Goal: Transaction & Acquisition: Obtain resource

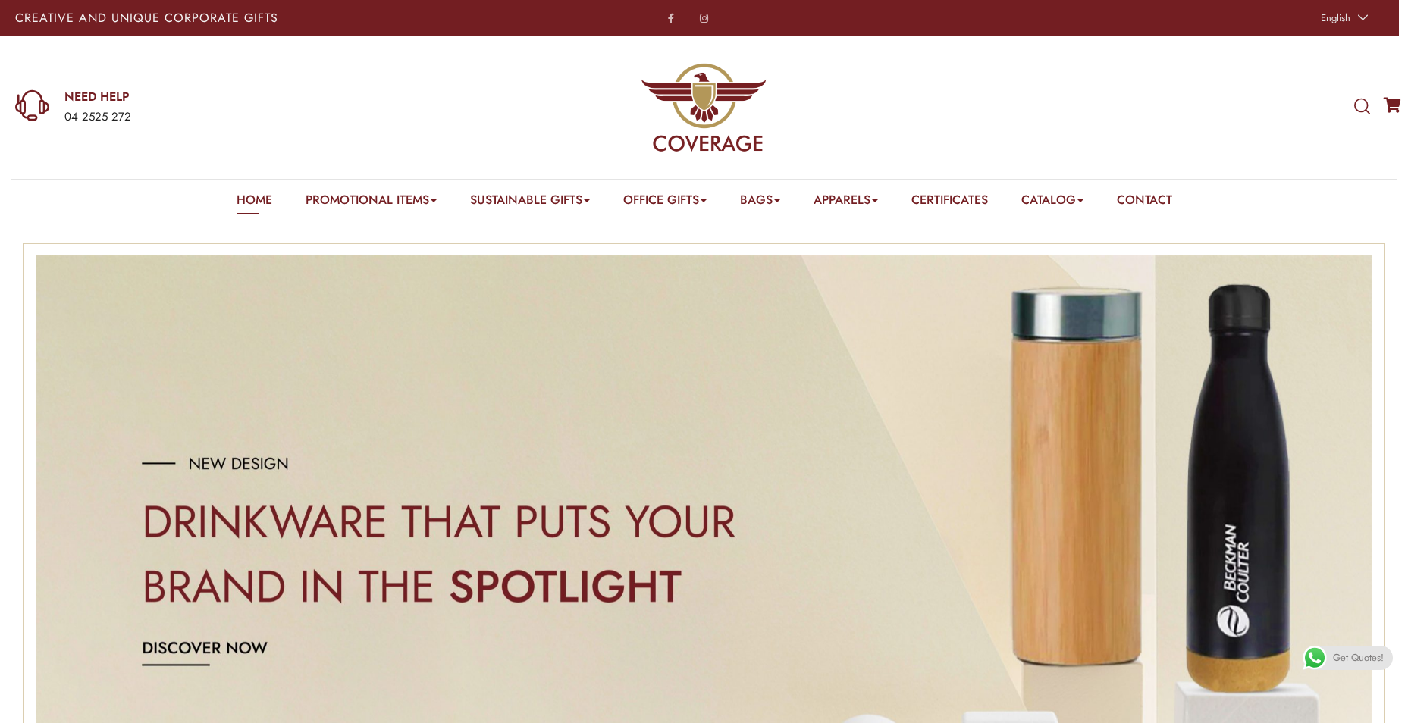
scroll to position [455, 0]
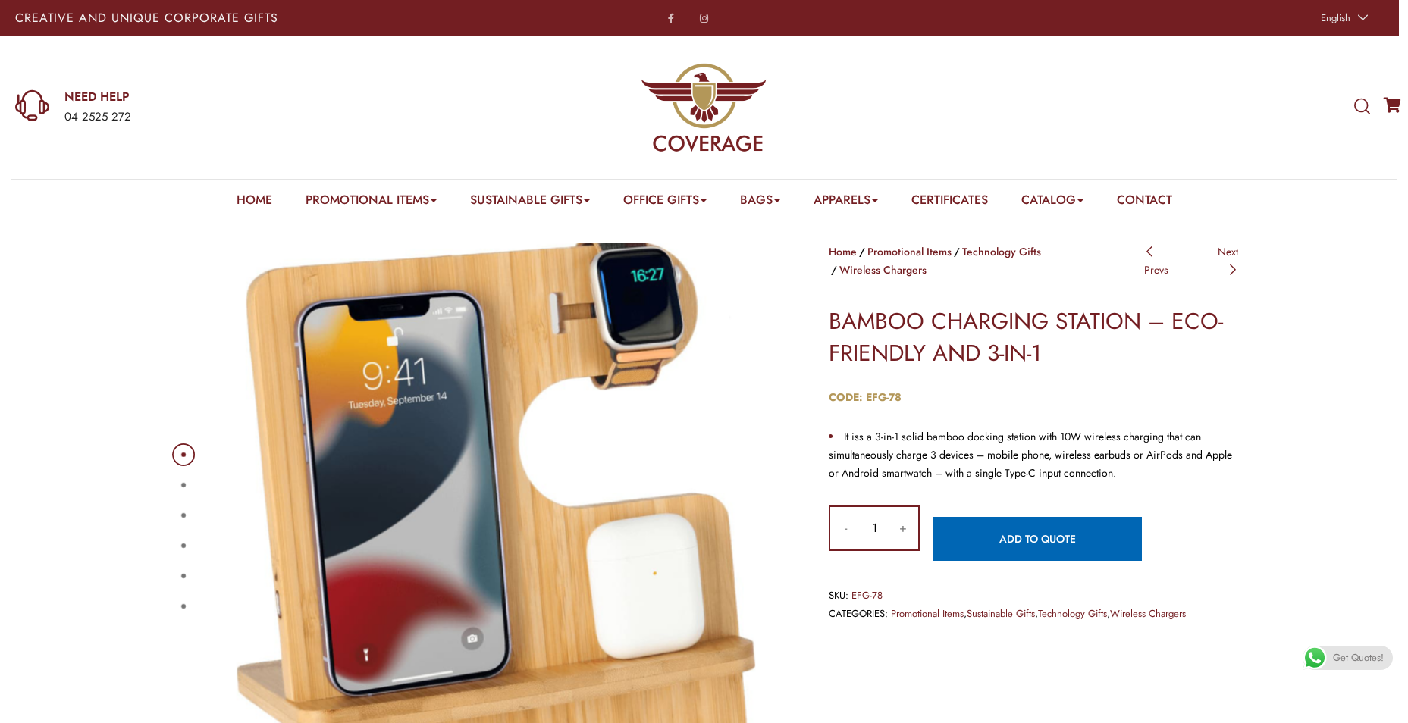
click at [183, 548] on button "4" at bounding box center [183, 545] width 5 height 5
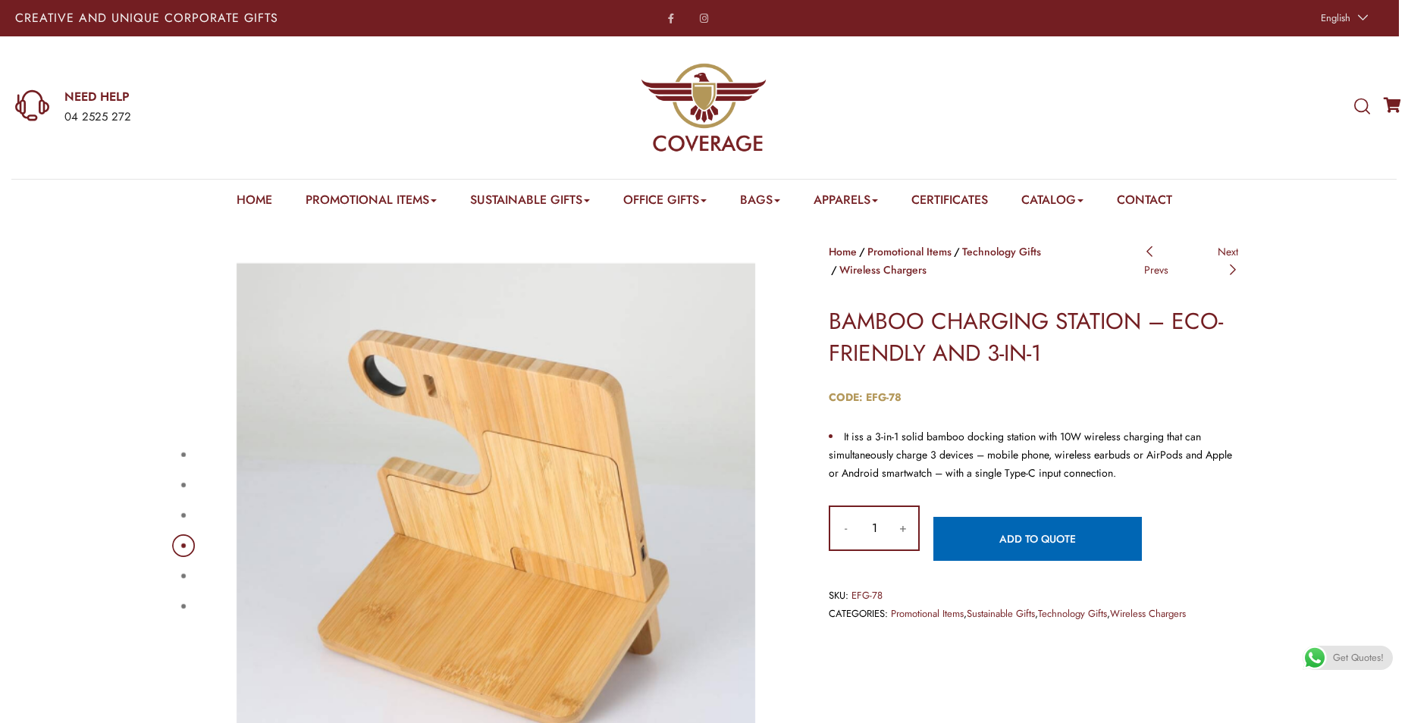
click at [181, 574] on button "5" at bounding box center [183, 576] width 5 height 5
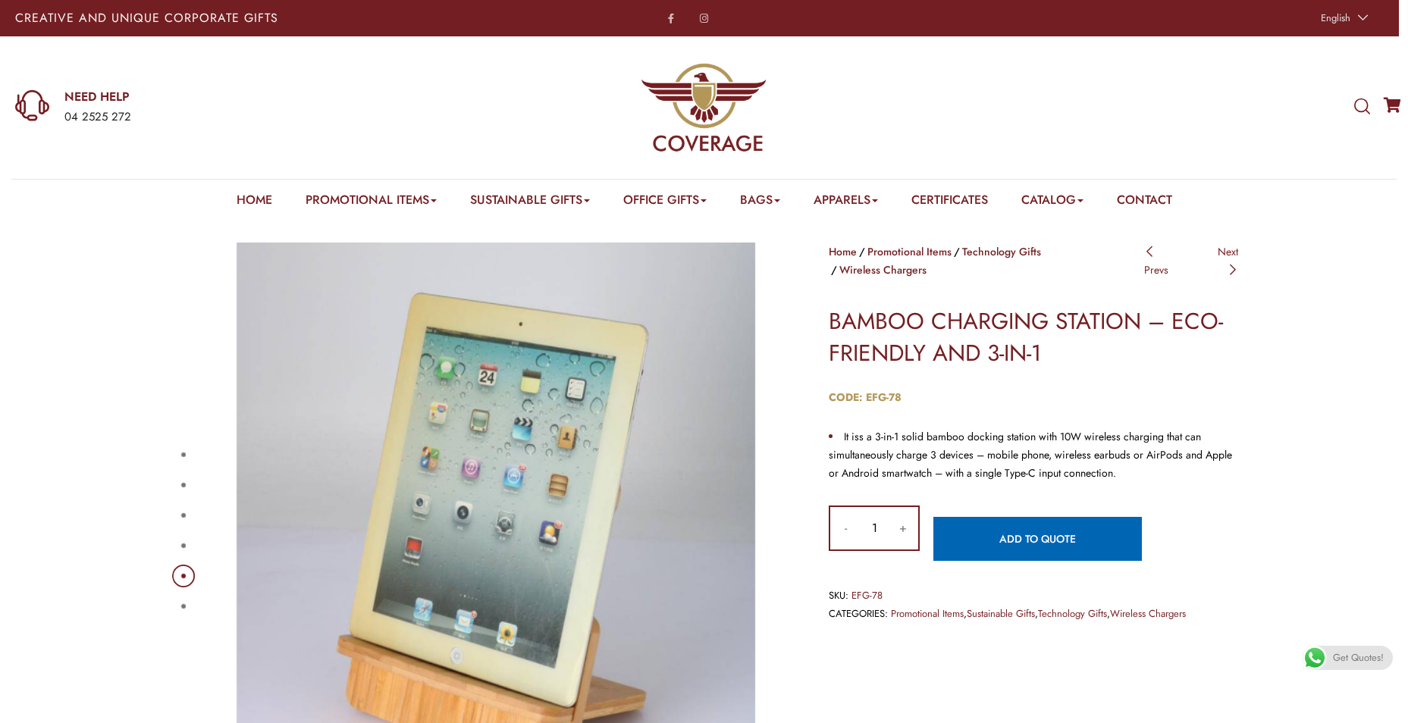
scroll to position [76, 0]
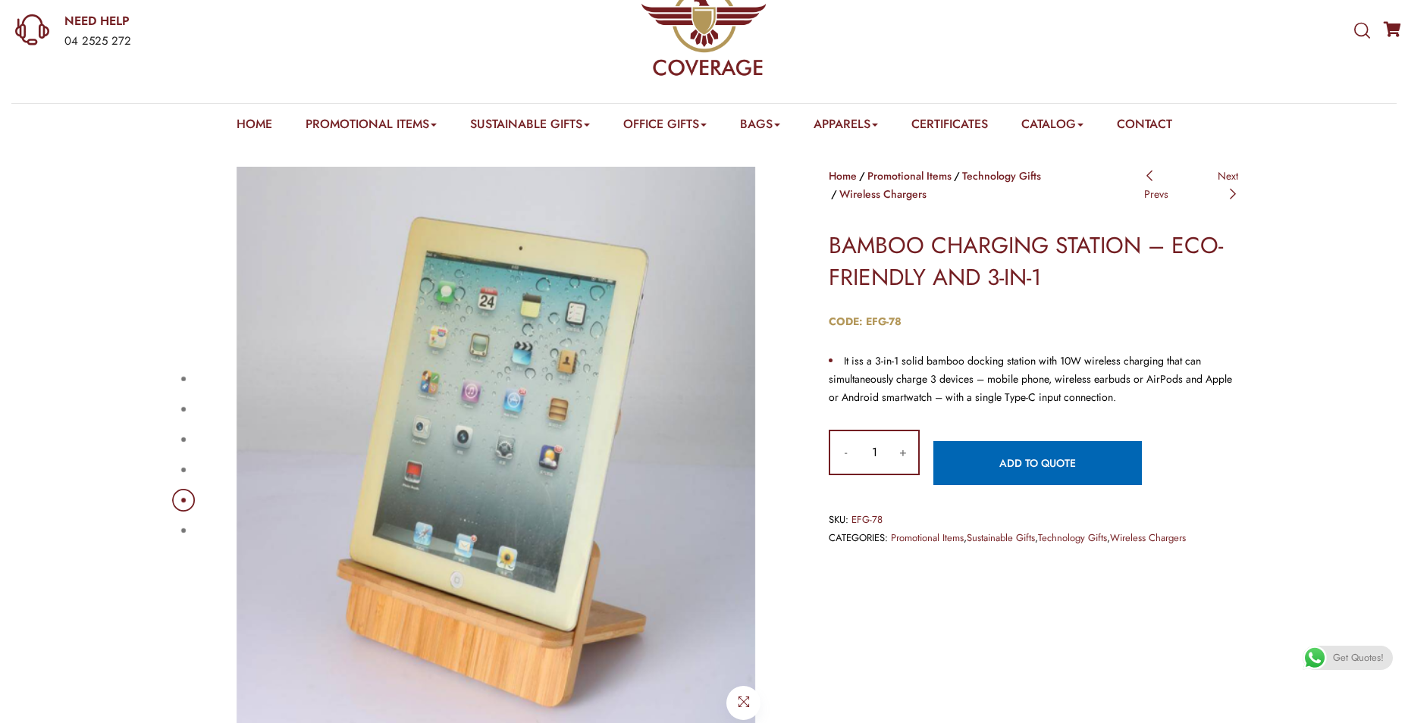
click at [186, 529] on button "6" at bounding box center [183, 530] width 5 height 5
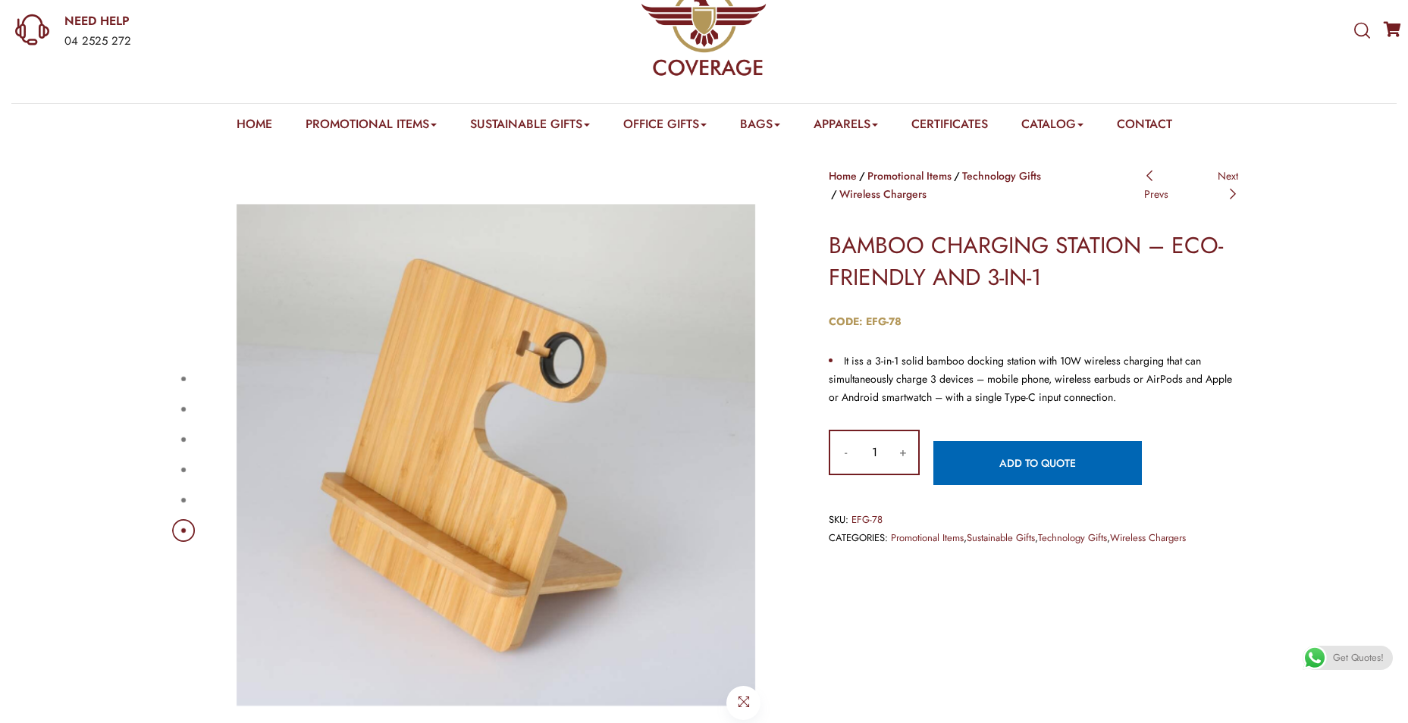
click at [186, 468] on button "4" at bounding box center [183, 470] width 5 height 5
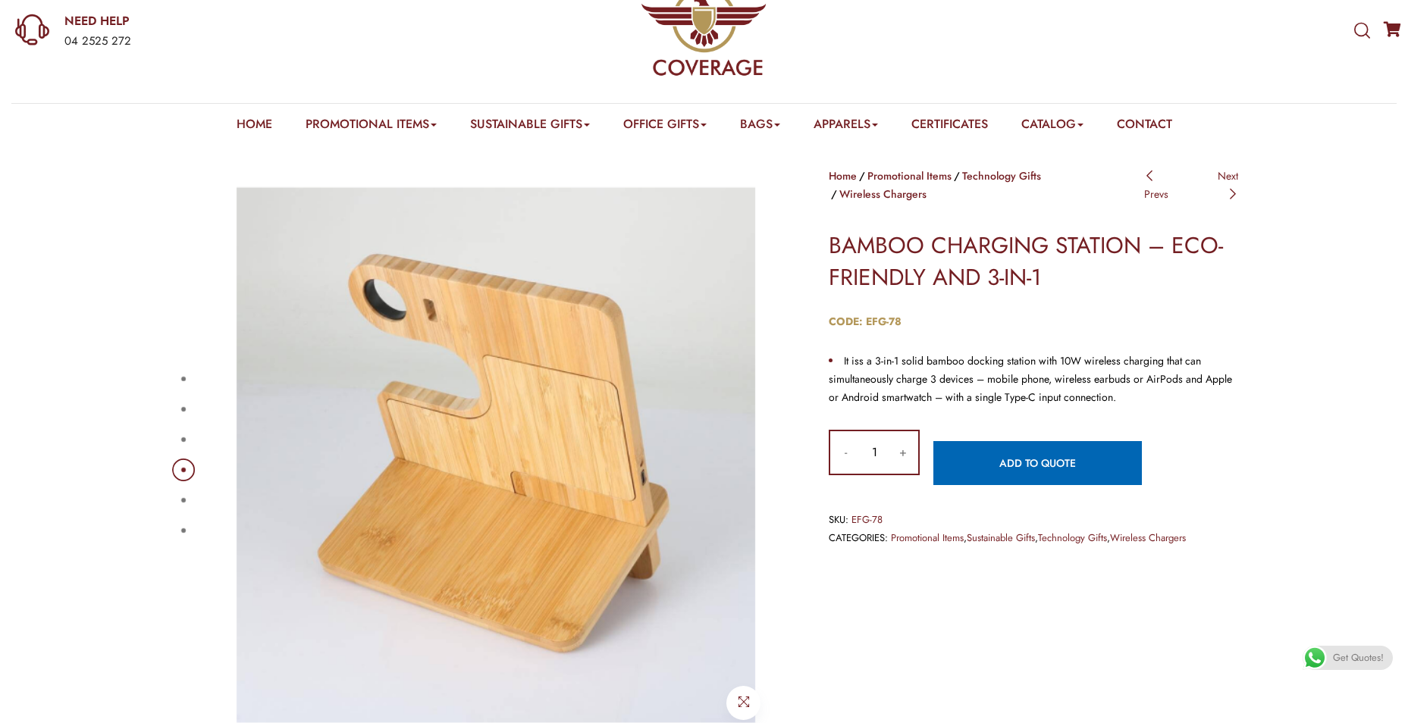
click at [186, 437] on button "3" at bounding box center [183, 439] width 5 height 5
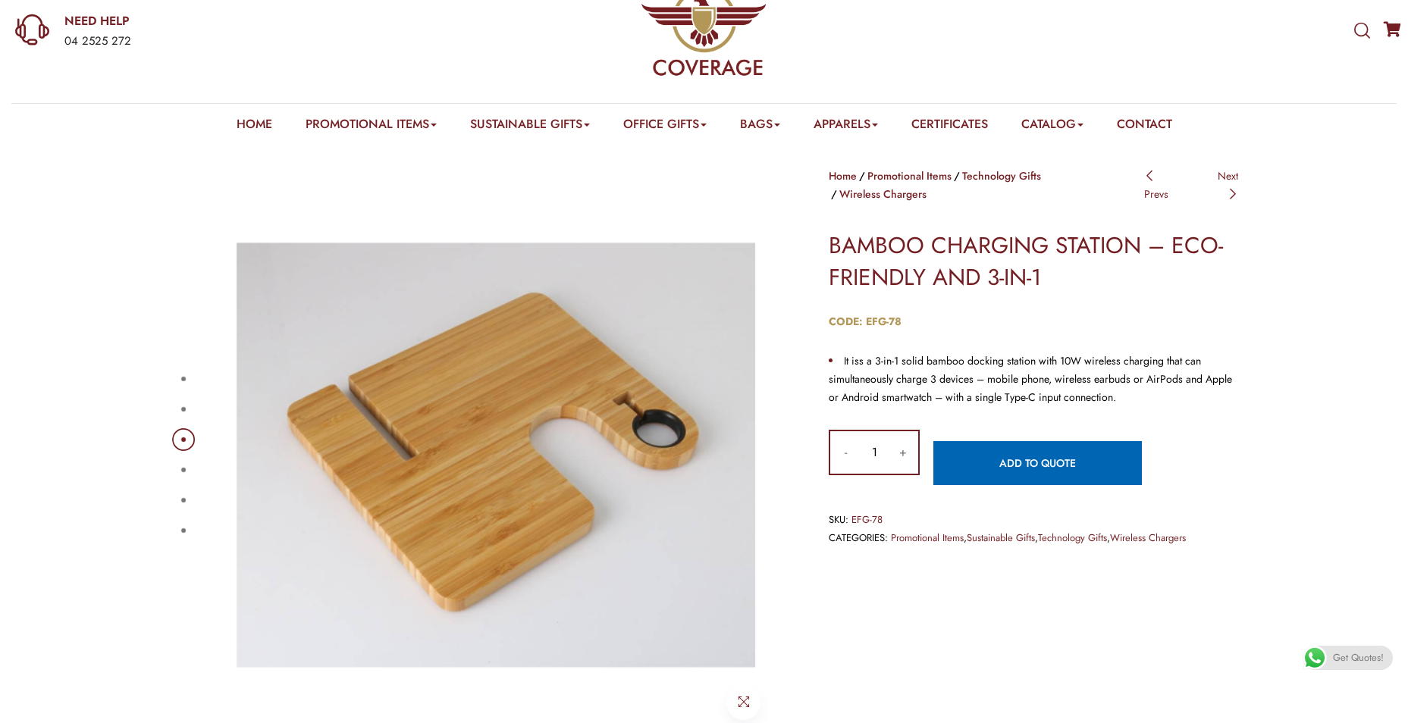
click at [186, 412] on button "2" at bounding box center [183, 409] width 5 height 5
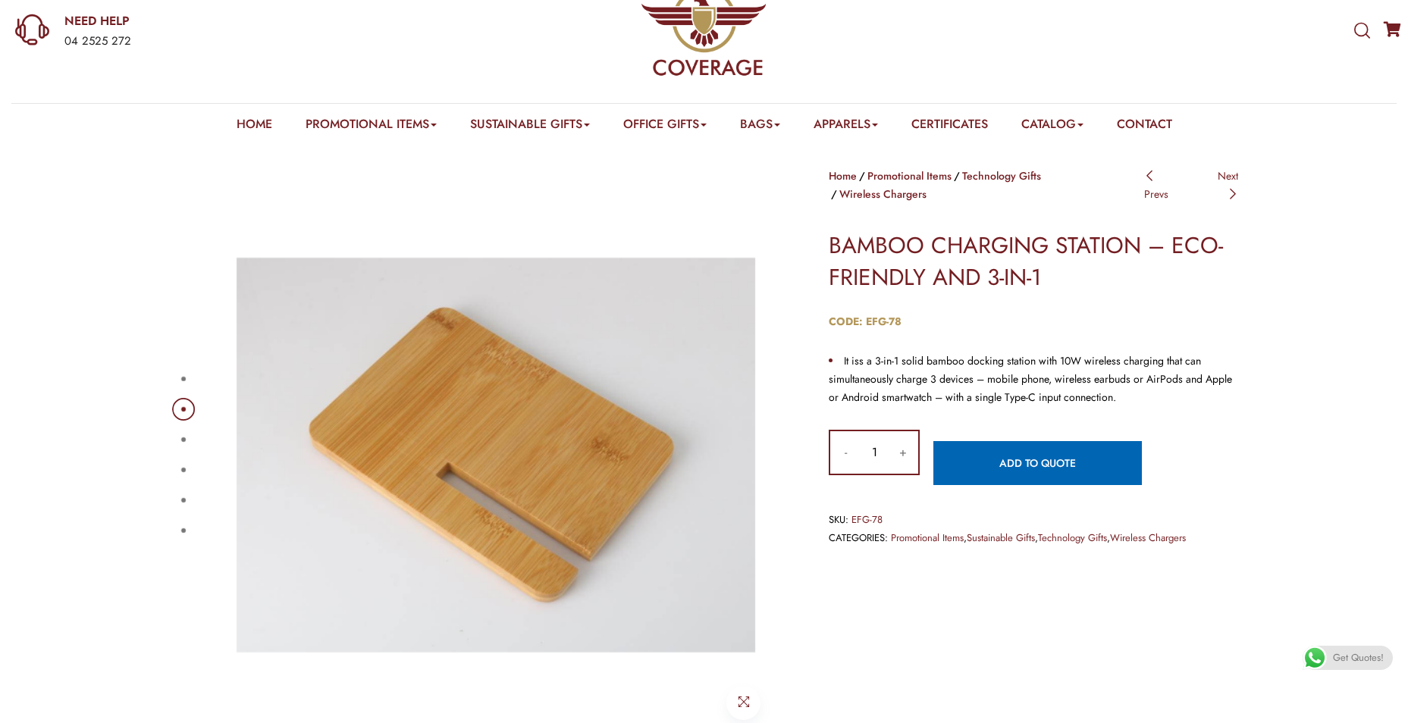
click at [186, 380] on button "1" at bounding box center [183, 379] width 5 height 5
click at [186, 379] on button "1" at bounding box center [183, 379] width 5 height 5
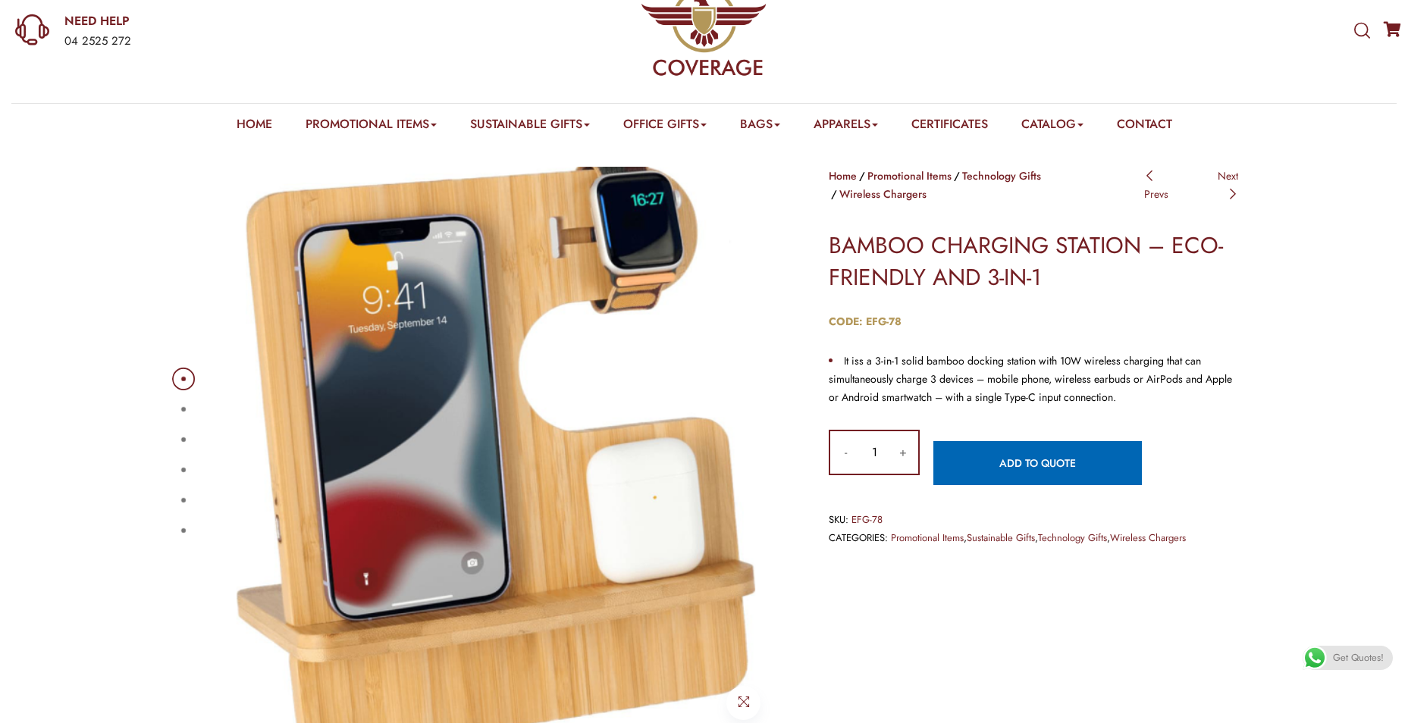
drag, startPoint x: 879, startPoint y: 431, endPoint x: 879, endPoint y: 421, distance: 9.1
click at [879, 431] on input "1" at bounding box center [873, 452] width 27 height 42
click at [802, 444] on div "Home Promotional Items Technology Gifts Wireless Chargers Post navigation Prevs…" at bounding box center [1021, 372] width 455 height 410
click at [885, 431] on input "67" at bounding box center [873, 452] width 27 height 42
type input "6"
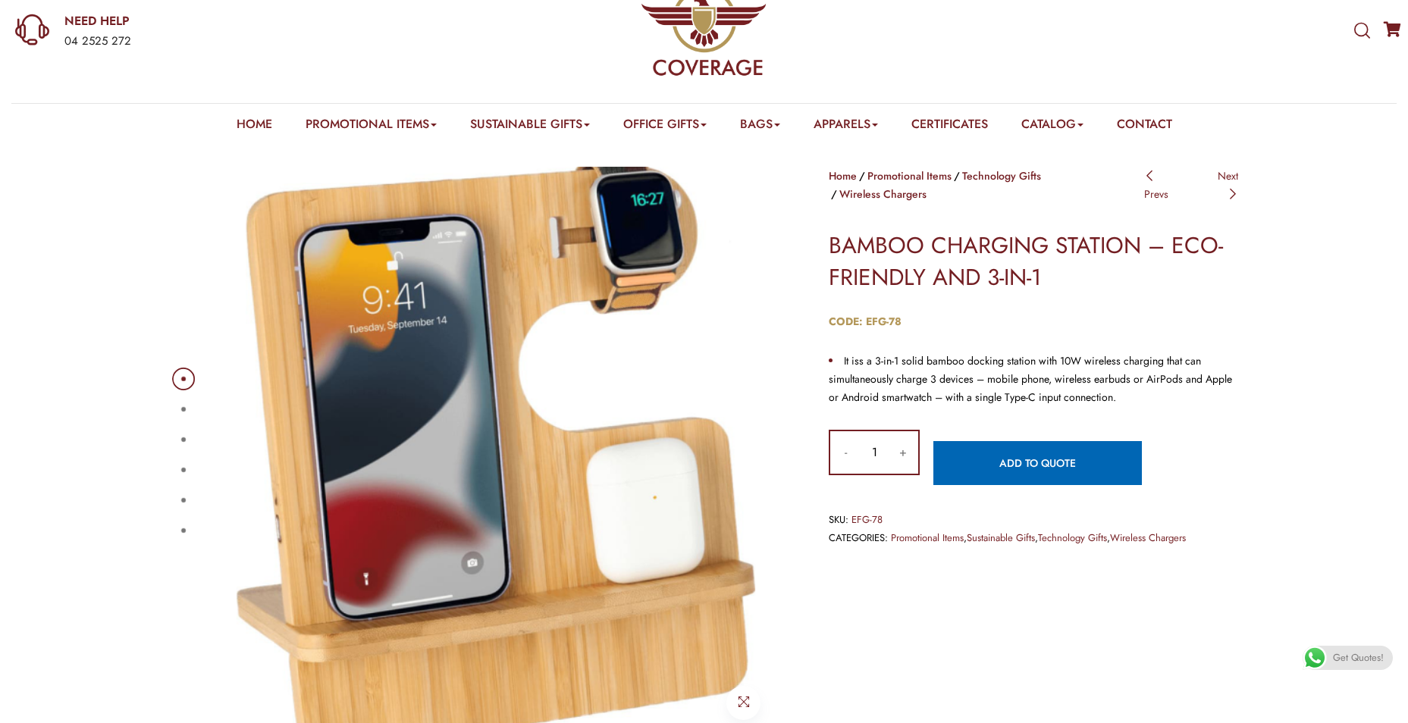
type input "1"
click at [961, 393] on div "Home Promotional Items Technology Gifts Wireless Chargers Post navigation Prevs…" at bounding box center [1033, 357] width 409 height 380
click at [181, 533] on button "6" at bounding box center [183, 530] width 5 height 5
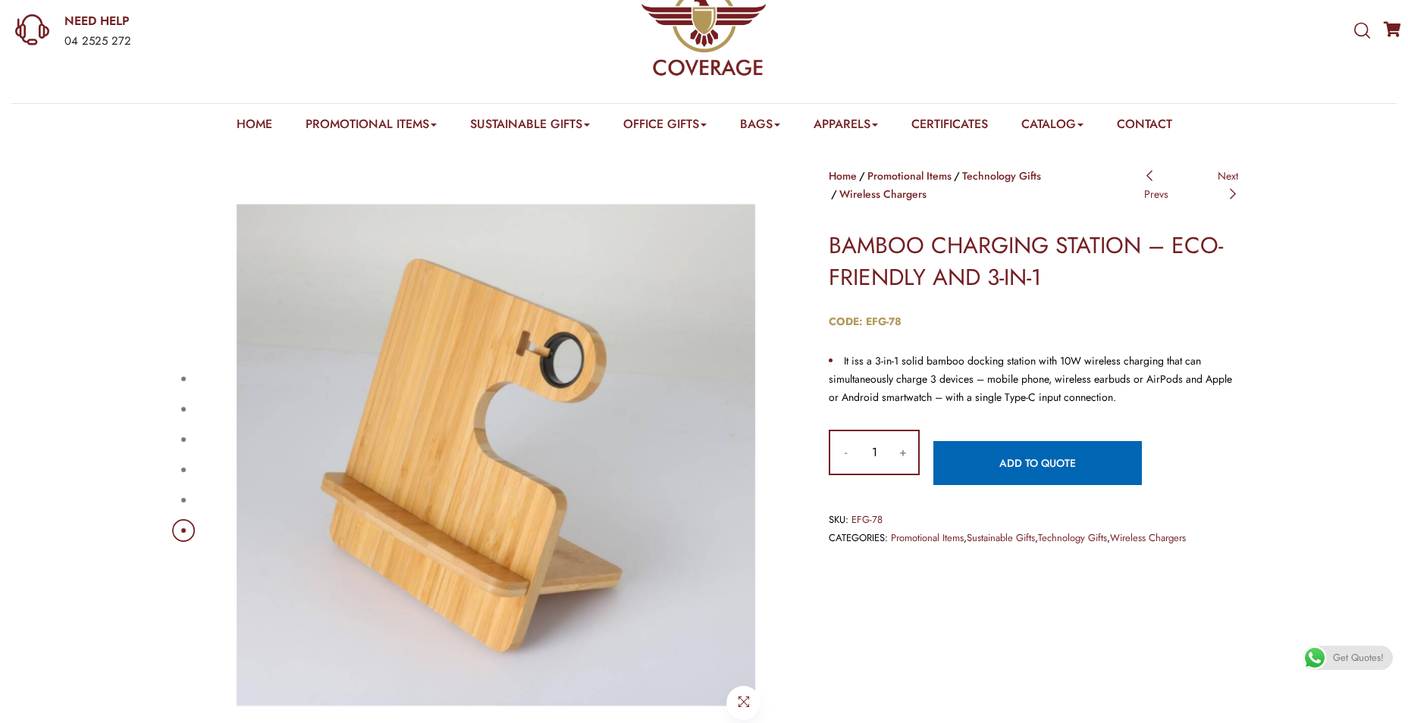
click at [186, 517] on ul "1 2 3 4 5 6" at bounding box center [182, 455] width 11 height 182
click at [181, 498] on button "5" at bounding box center [183, 500] width 5 height 5
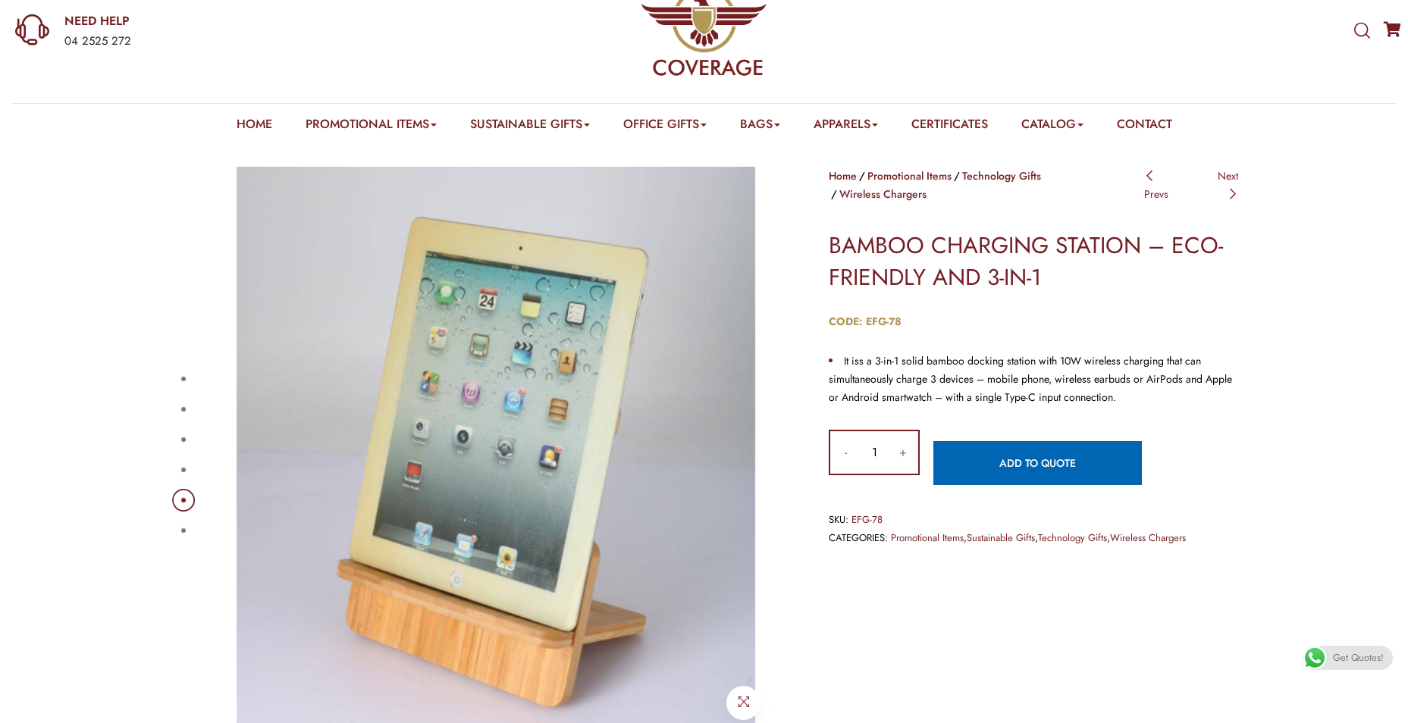
drag, startPoint x: 191, startPoint y: 446, endPoint x: 180, endPoint y: 462, distance: 19.1
click at [189, 450] on div "1 2 3 4 5 6" at bounding box center [477, 455] width 614 height 576
click at [181, 472] on button "4" at bounding box center [183, 470] width 5 height 5
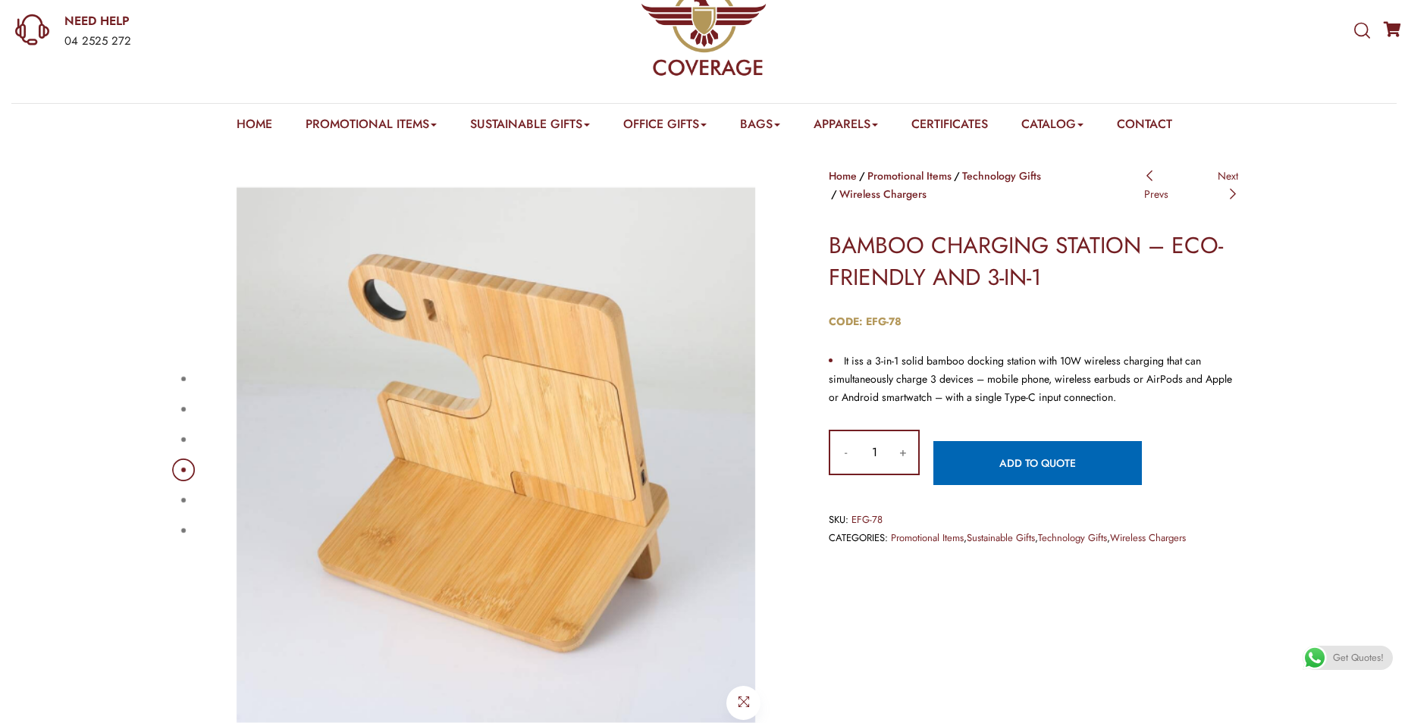
click at [182, 448] on ul "1 2 3 4 5 6" at bounding box center [182, 455] width 11 height 182
click at [181, 442] on button "3" at bounding box center [183, 439] width 5 height 5
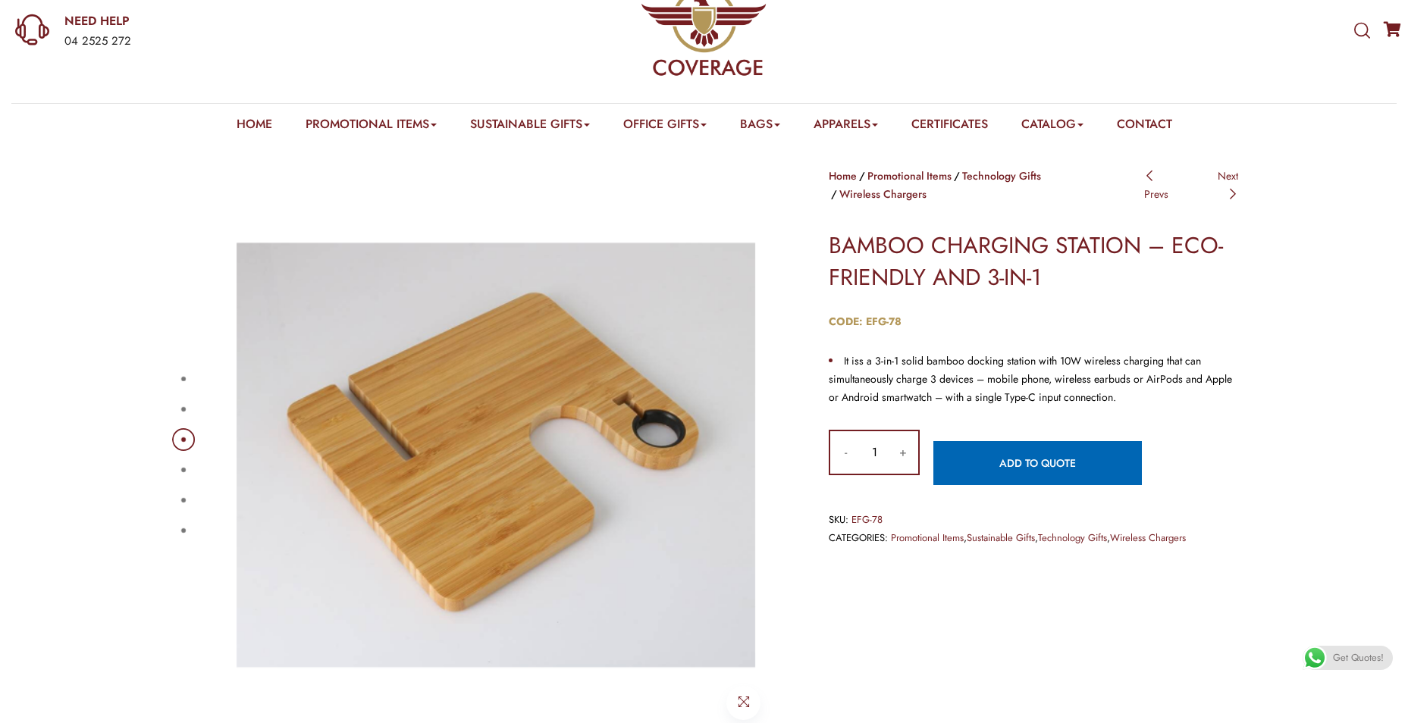
drag, startPoint x: 181, startPoint y: 379, endPoint x: 213, endPoint y: 369, distance: 33.3
click at [195, 374] on div "1 2 3 4 5 6" at bounding box center [477, 455] width 614 height 576
click at [186, 377] on button "1" at bounding box center [183, 379] width 5 height 5
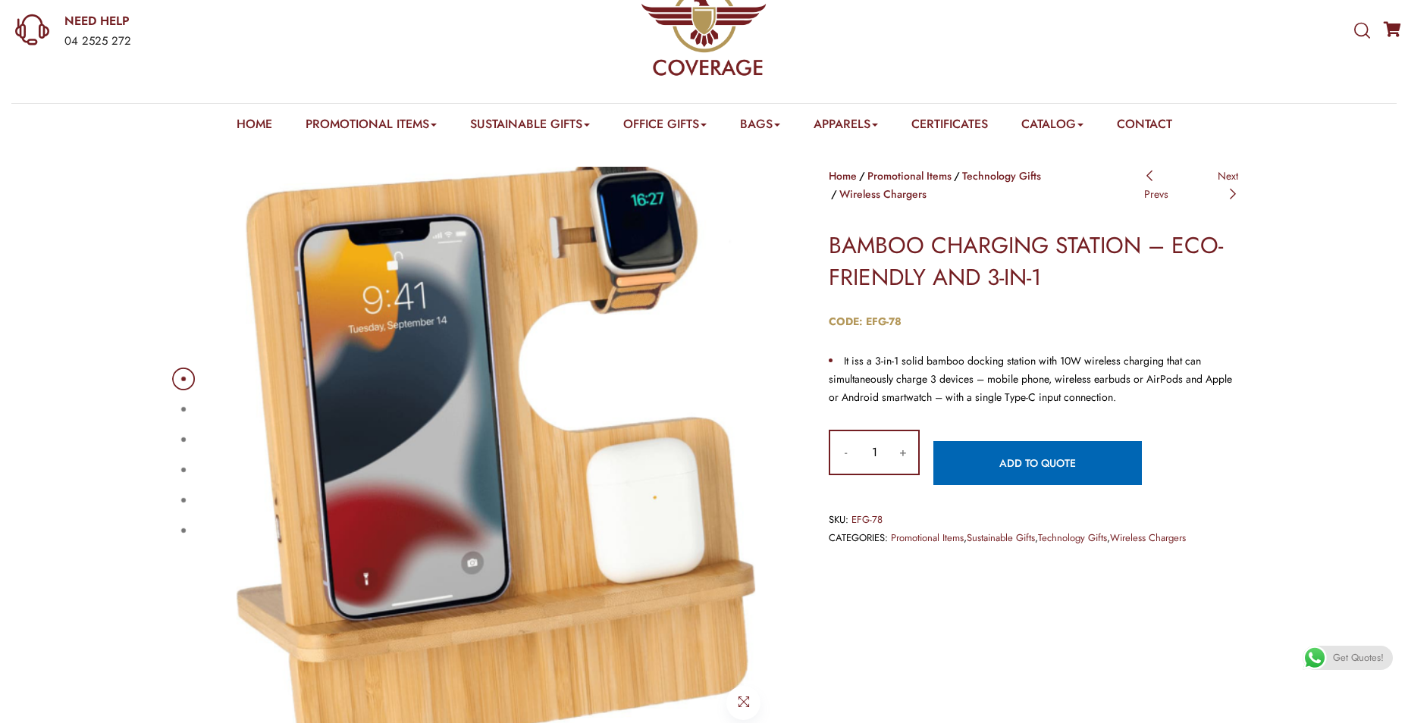
scroll to position [152, 0]
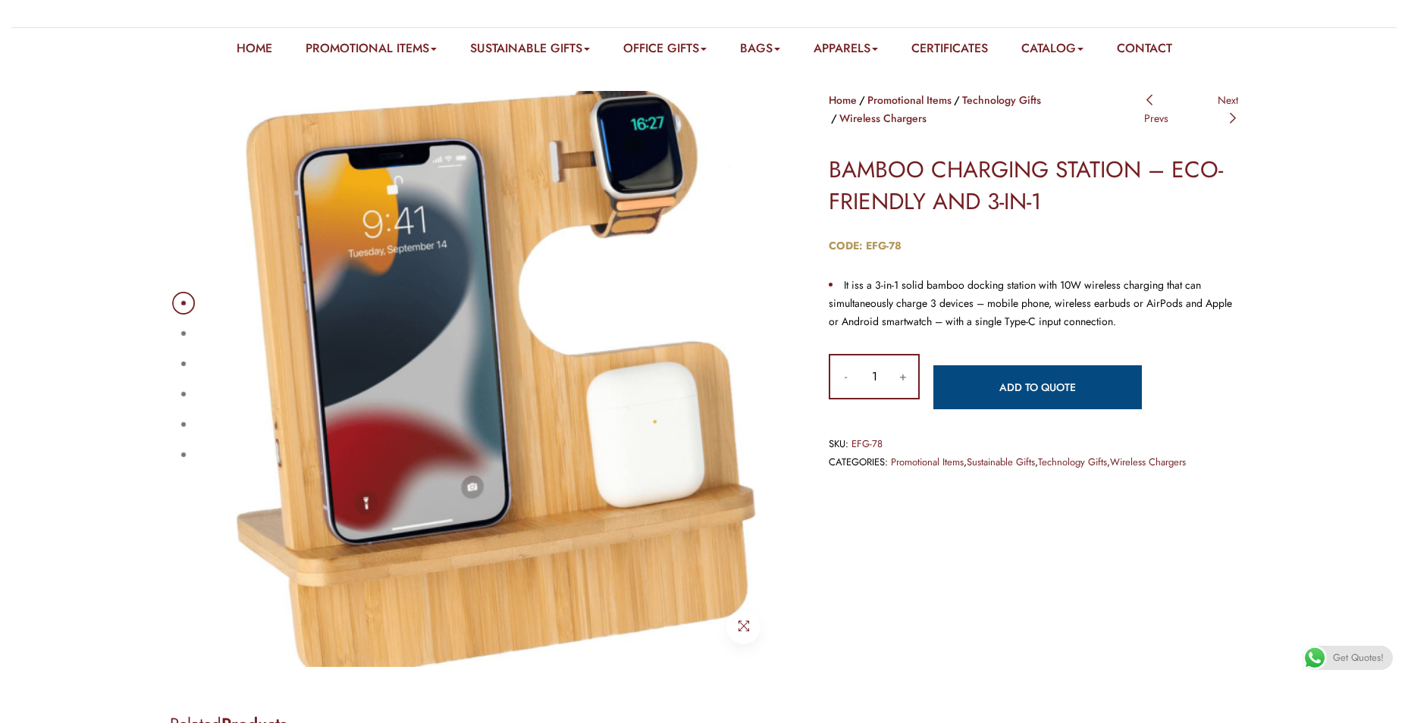
click at [1045, 365] on link "Add to quote" at bounding box center [1037, 387] width 208 height 44
click at [1239, 287] on div "Home Promotional Items Technology Gifts Wireless Chargers Post navigation Prevs…" at bounding box center [1021, 296] width 455 height 410
